Goal: Transaction & Acquisition: Book appointment/travel/reservation

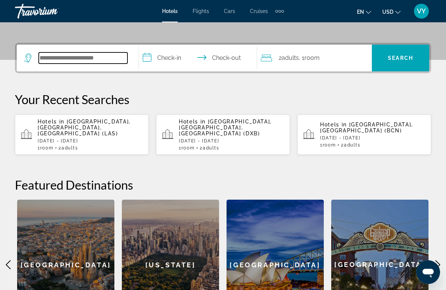
click at [109, 59] on input "Search widget" at bounding box center [83, 57] width 89 height 11
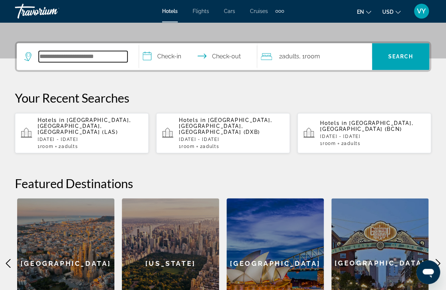
scroll to position [163, 0]
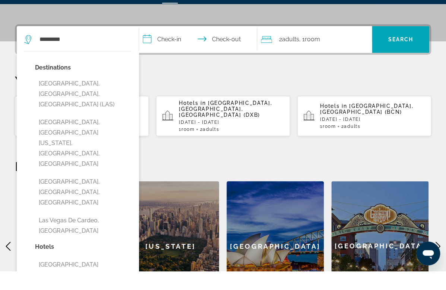
click at [98, 96] on button "[GEOGRAPHIC_DATA], [GEOGRAPHIC_DATA], [GEOGRAPHIC_DATA] (LAS)" at bounding box center [83, 113] width 96 height 35
type input "**********"
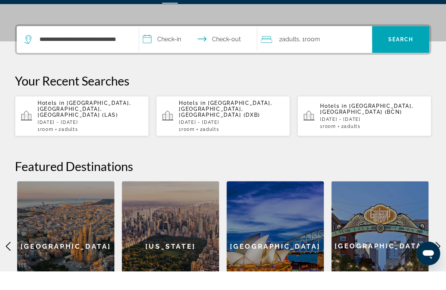
click at [174, 45] on input "**********" at bounding box center [199, 59] width 121 height 29
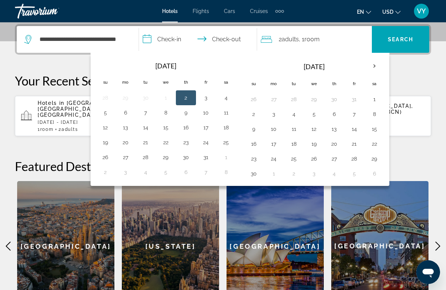
click at [128, 132] on button "13" at bounding box center [125, 127] width 12 height 10
click at [189, 125] on button "16" at bounding box center [186, 127] width 12 height 10
type input "**********"
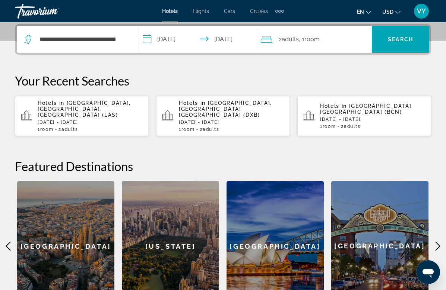
click at [396, 38] on span "Search" at bounding box center [399, 39] width 25 height 6
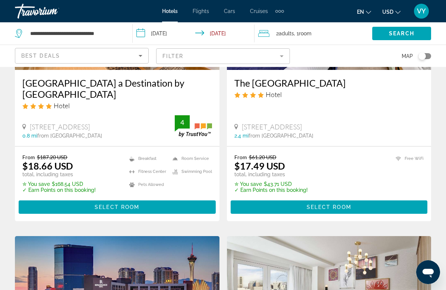
scroll to position [143, 0]
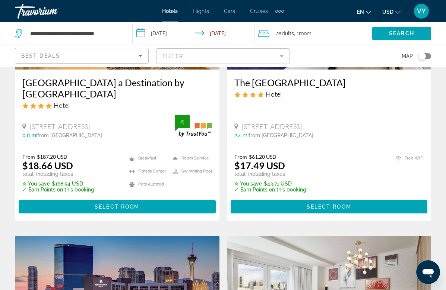
click at [124, 209] on span "Select Room" at bounding box center [117, 207] width 45 height 6
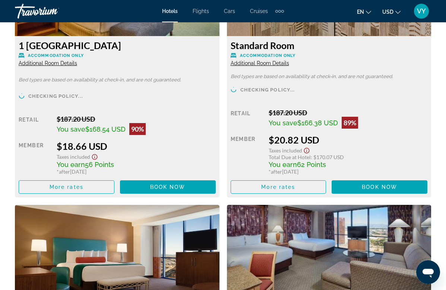
scroll to position [1239, 0]
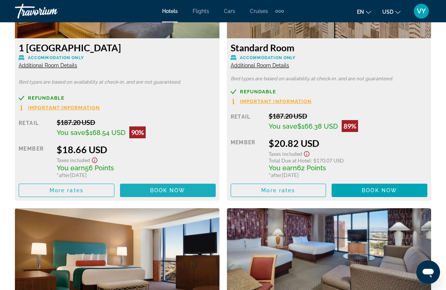
click at [165, 188] on span "Book now" at bounding box center [167, 191] width 35 height 6
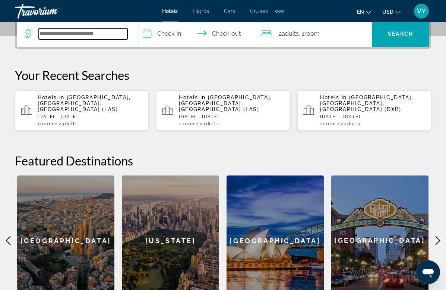
click at [104, 36] on input "Search widget" at bounding box center [83, 33] width 89 height 11
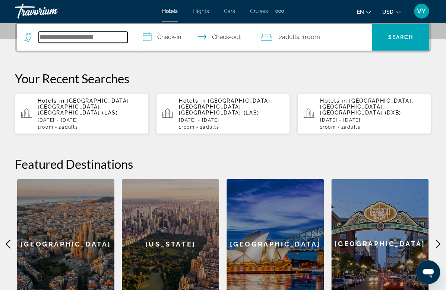
scroll to position [182, 0]
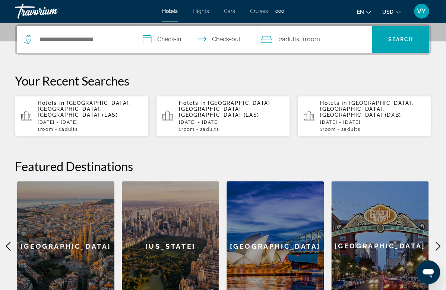
click at [100, 109] on p "Hotels in Las Vegas, NV, United States (LAS)" at bounding box center [90, 109] width 105 height 18
